Goal: Task Accomplishment & Management: Manage account settings

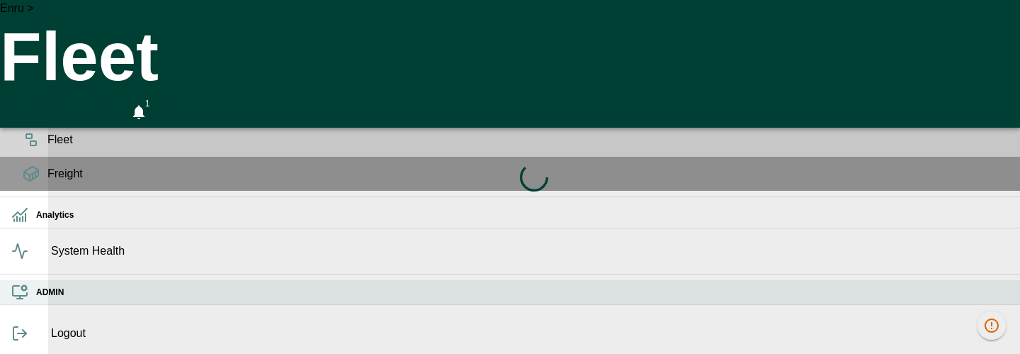
click at [36, 299] on h6 "ADMIN" at bounding box center [522, 292] width 973 height 13
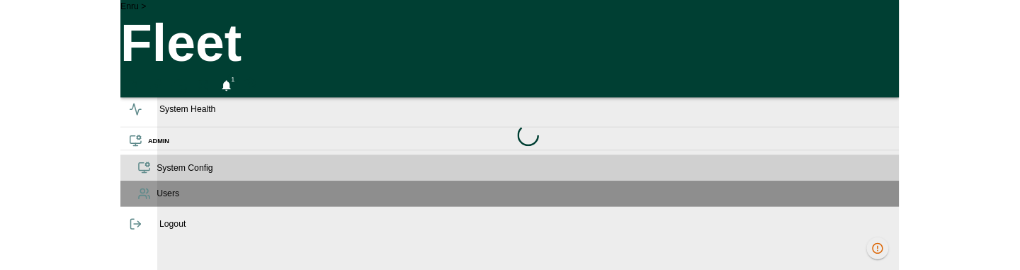
scroll to position [6, 0]
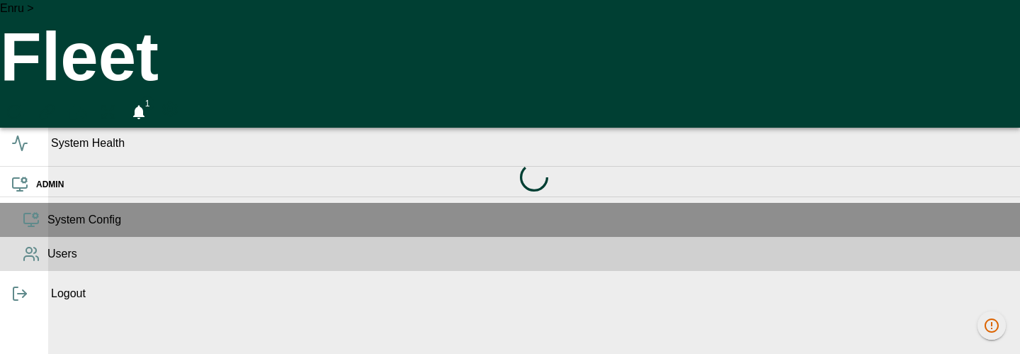
click at [47, 262] on span "Users" at bounding box center [528, 253] width 962 height 17
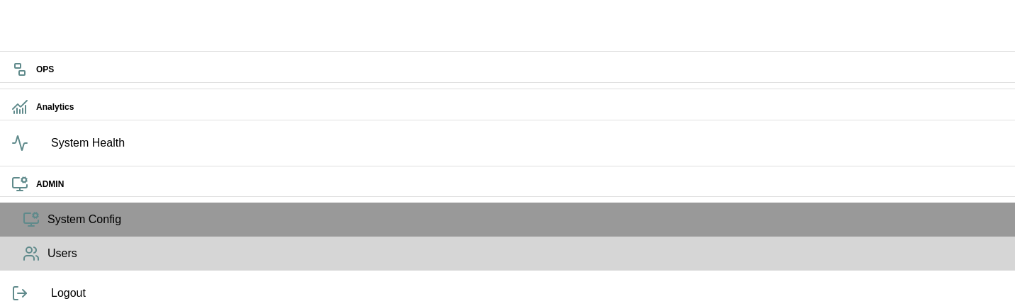
drag, startPoint x: 314, startPoint y: 184, endPoint x: 124, endPoint y: 182, distance: 189.9
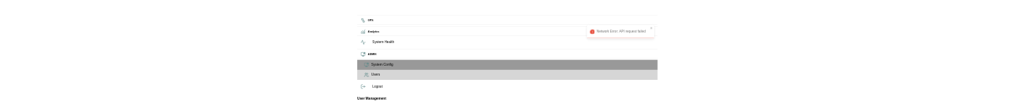
scroll to position [6, 0]
